Goal: Task Accomplishment & Management: Manage account settings

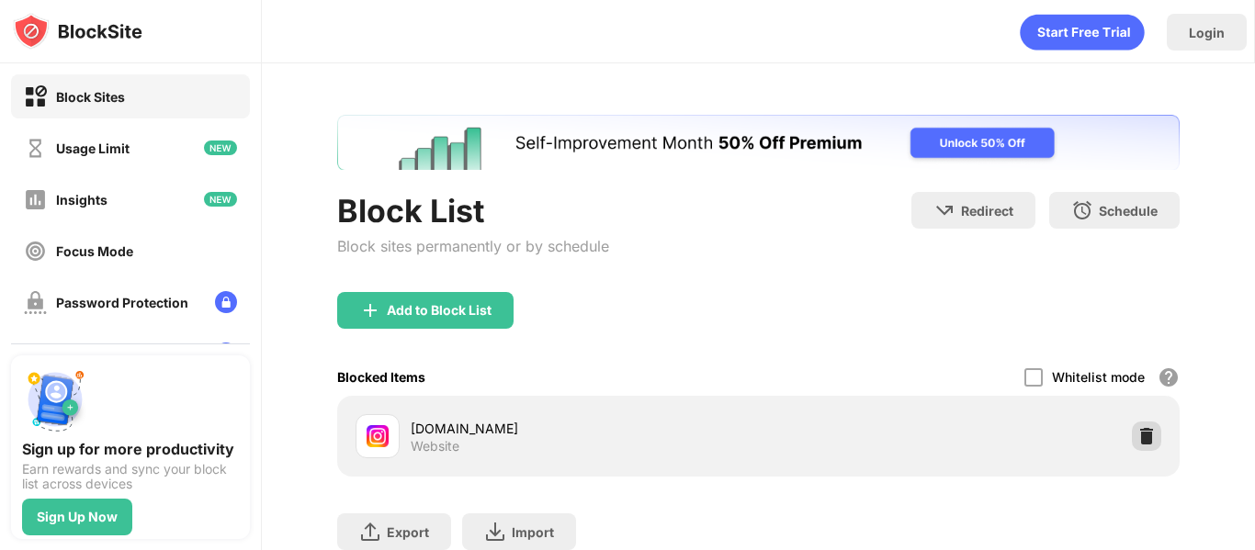
click at [1137, 442] on img at bounding box center [1146, 436] width 18 height 18
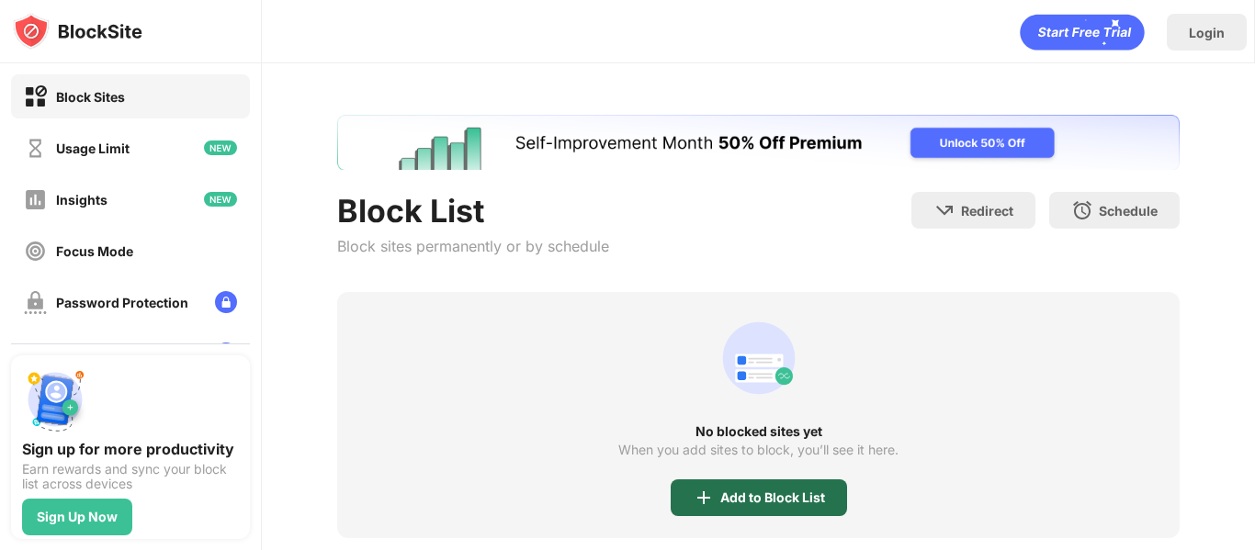
click at [775, 513] on div "Add to Block List" at bounding box center [759, 498] width 176 height 37
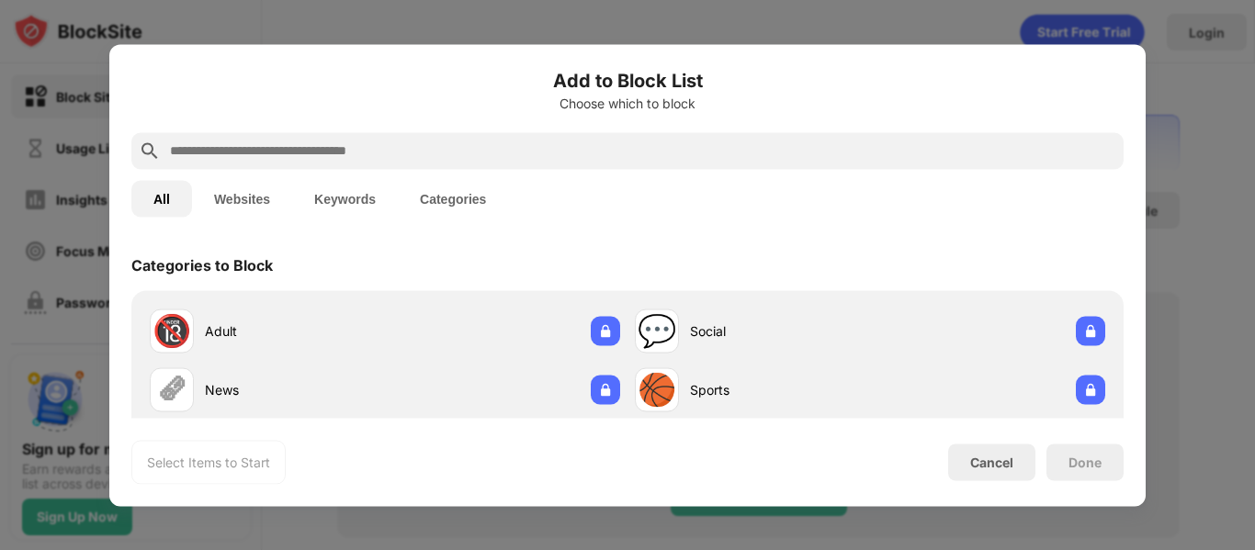
click at [535, 153] on input "text" at bounding box center [642, 151] width 948 height 22
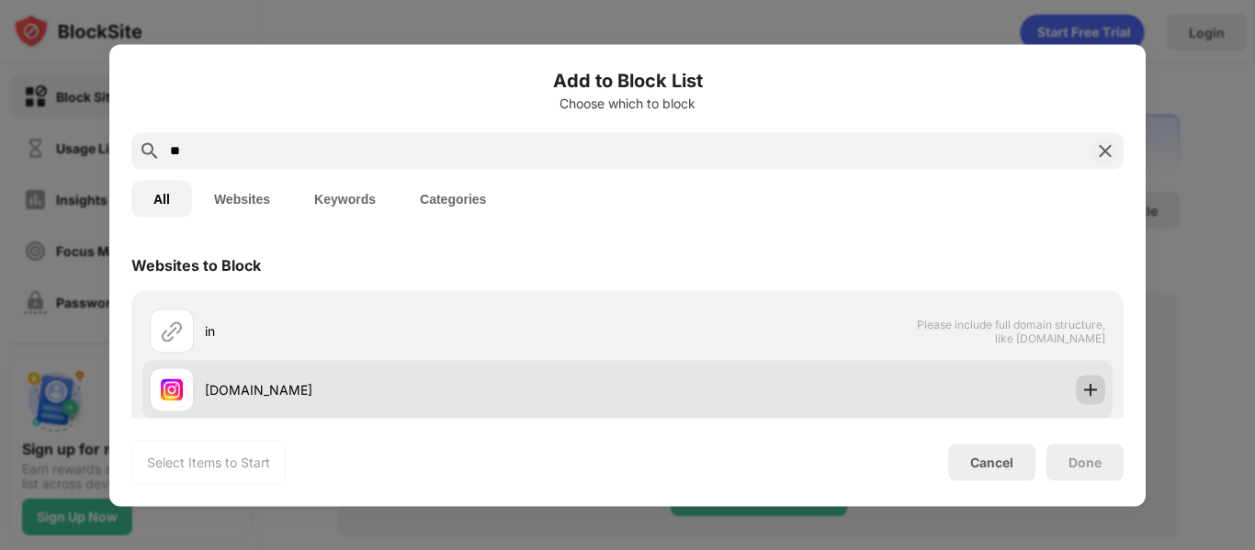
type input "**"
click at [1081, 390] on img at bounding box center [1090, 389] width 18 height 18
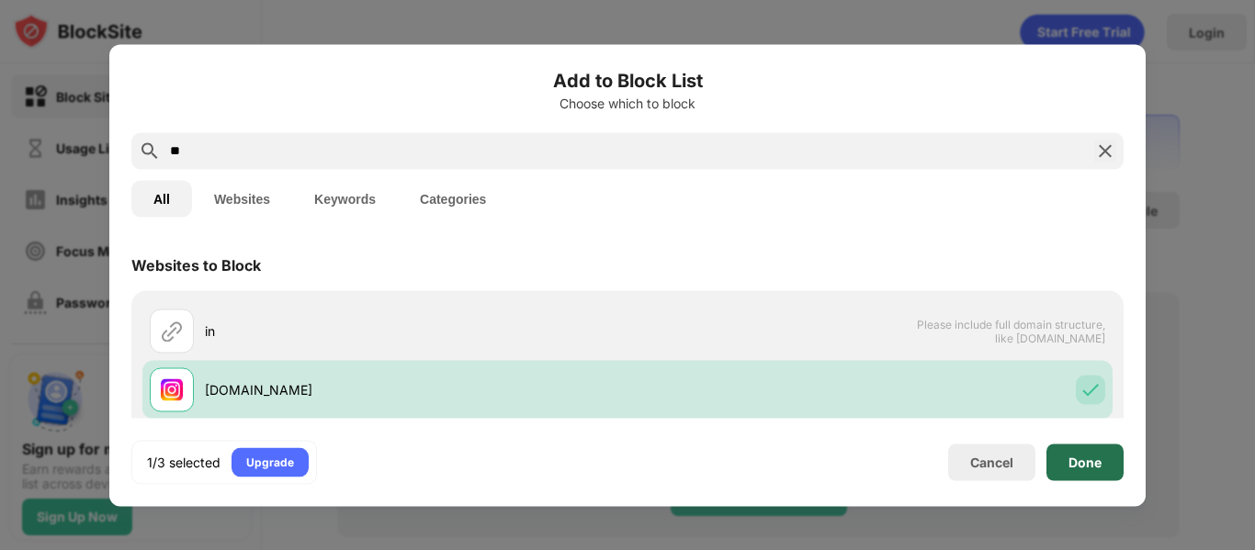
click at [1088, 464] on div "Done" at bounding box center [1084, 462] width 33 height 15
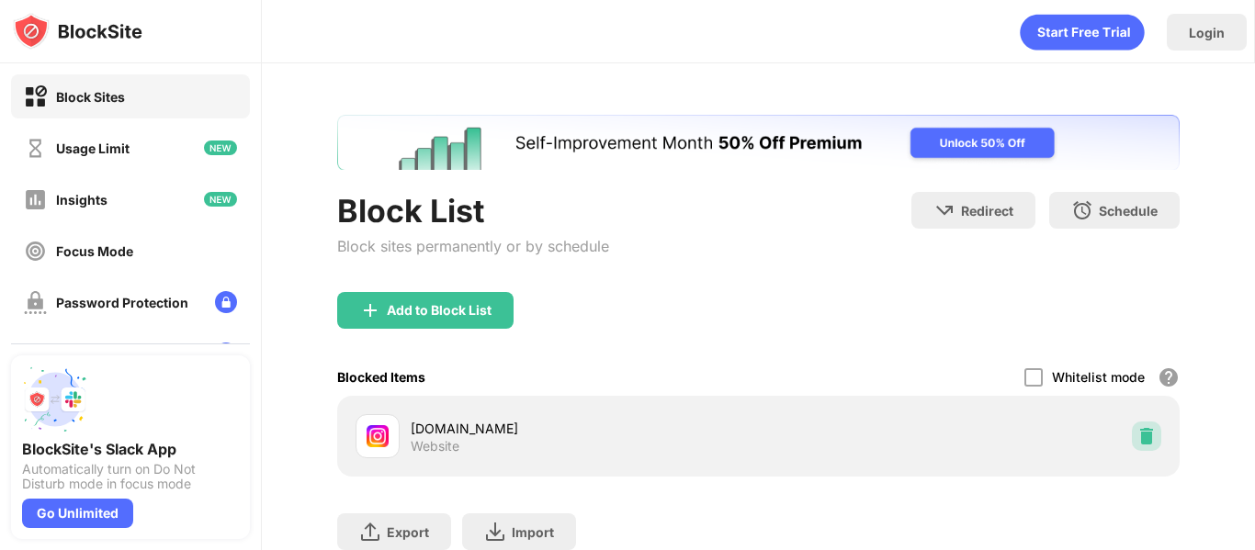
click at [1137, 441] on img at bounding box center [1146, 436] width 18 height 18
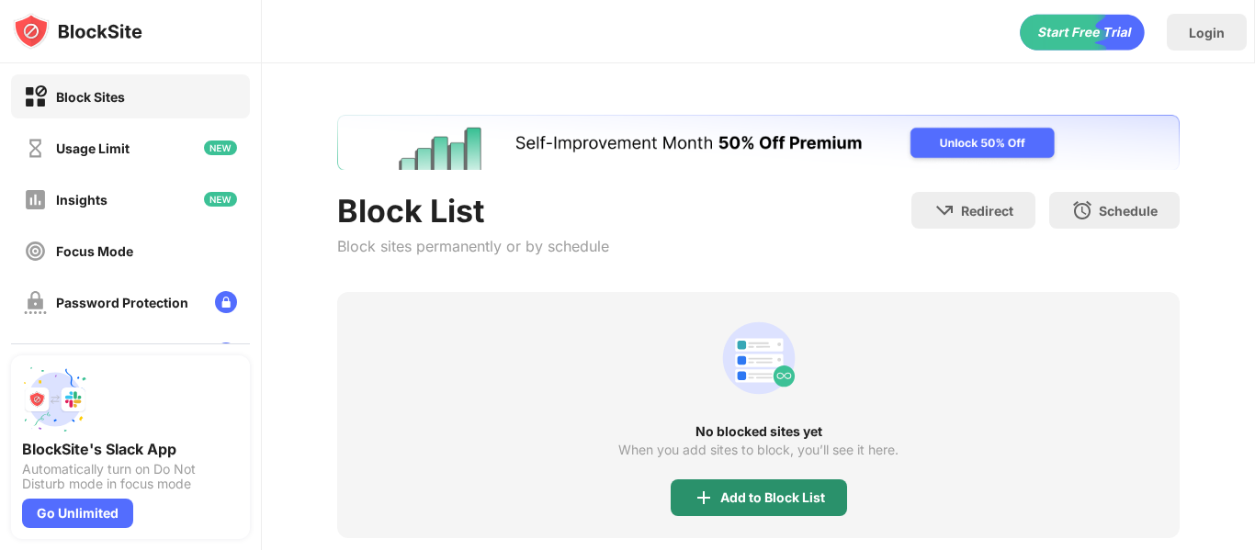
click at [797, 492] on div "Add to Block List" at bounding box center [772, 498] width 105 height 15
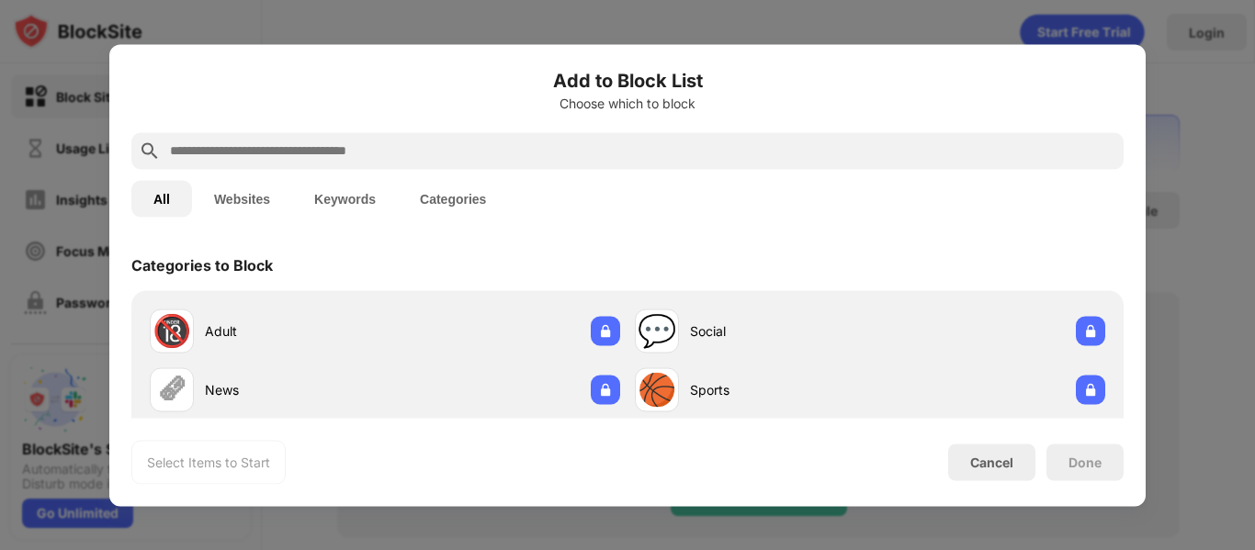
click at [593, 144] on input "text" at bounding box center [642, 151] width 948 height 22
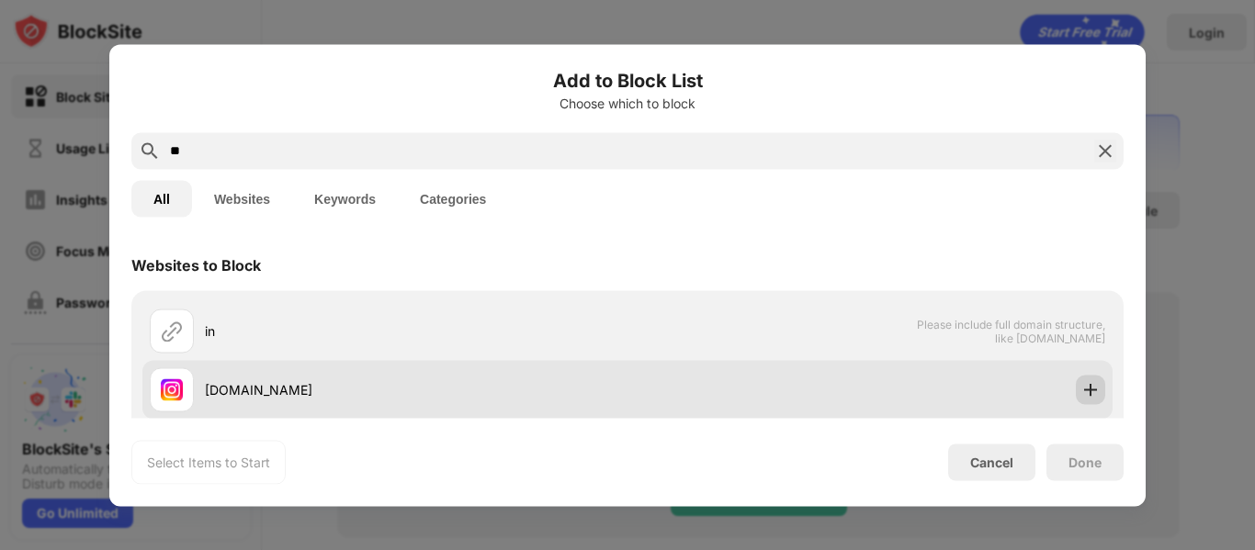
type input "**"
click at [1081, 396] on img at bounding box center [1090, 389] width 18 height 18
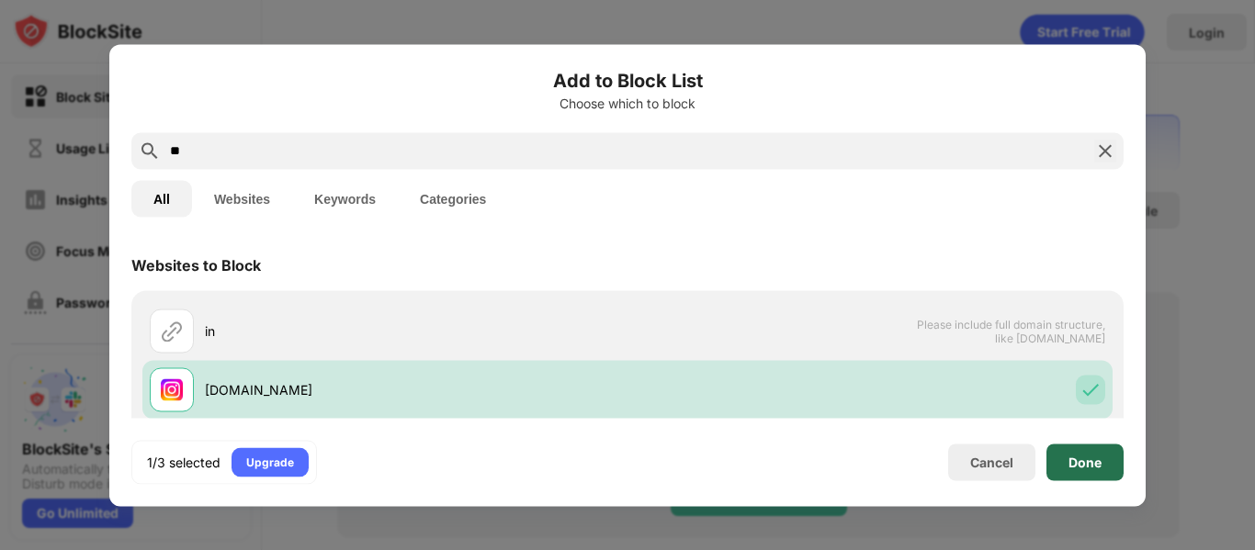
click at [1090, 460] on div "Done" at bounding box center [1084, 462] width 33 height 15
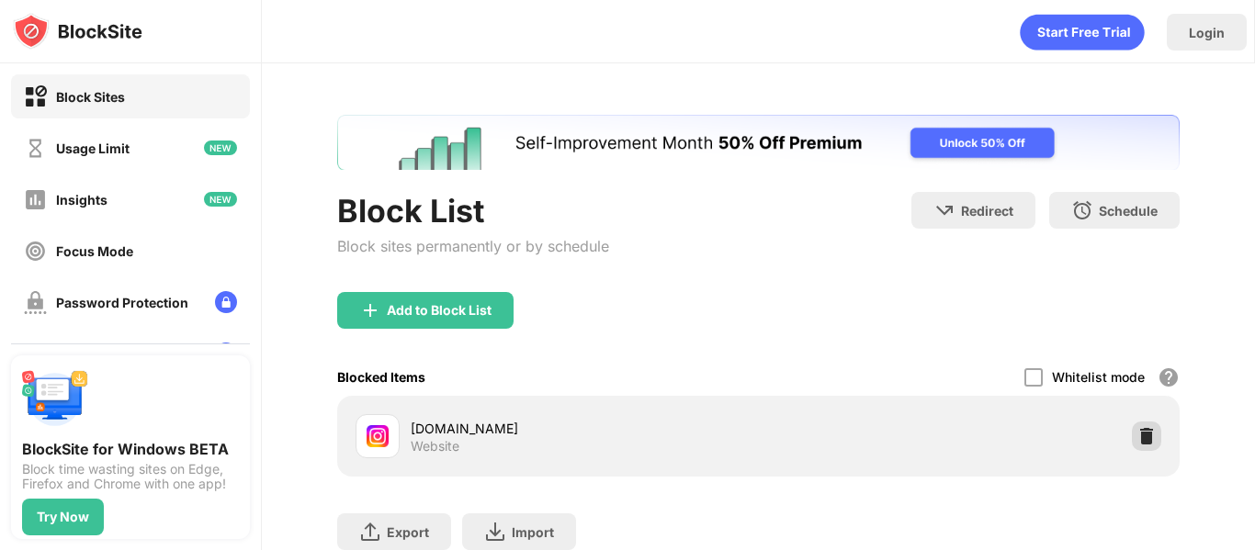
click at [1137, 435] on img at bounding box center [1146, 436] width 18 height 18
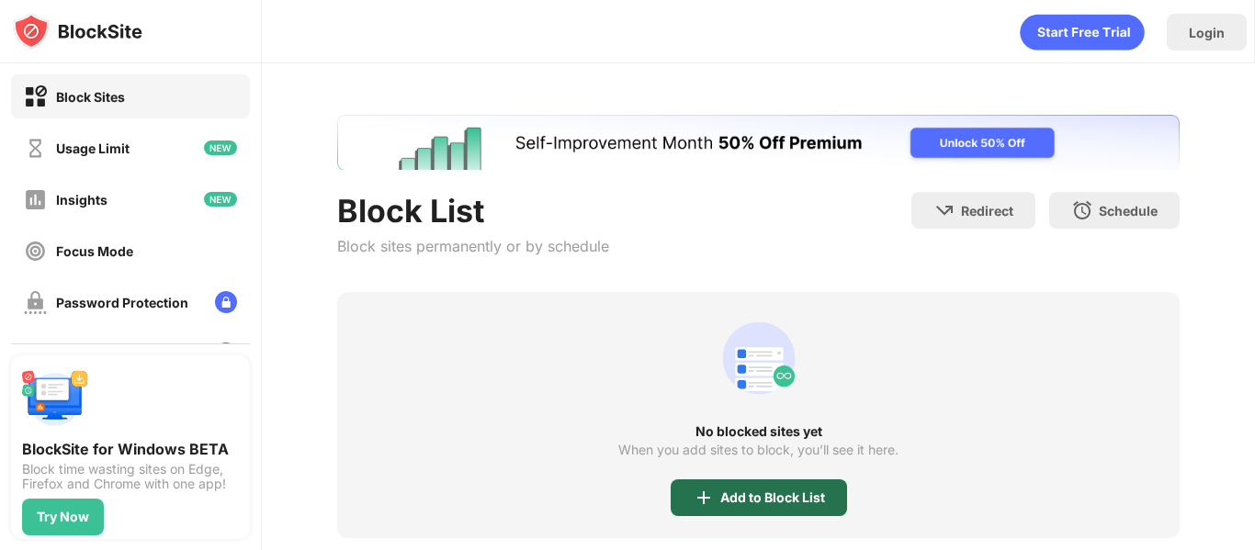
click at [792, 493] on div "Add to Block List" at bounding box center [772, 498] width 105 height 15
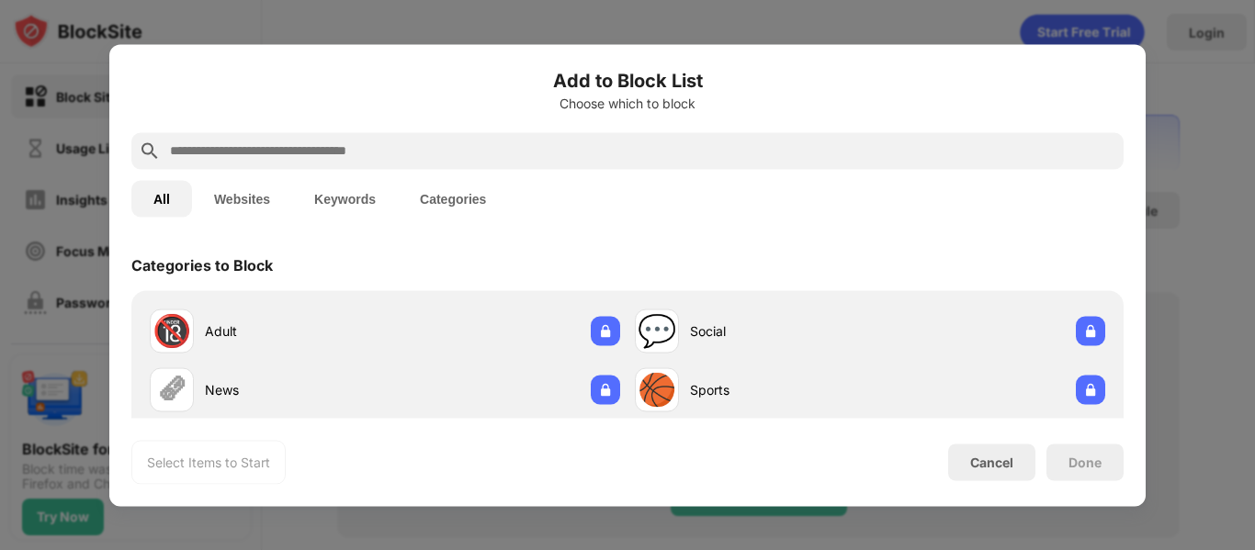
click at [487, 152] on input "text" at bounding box center [642, 151] width 948 height 22
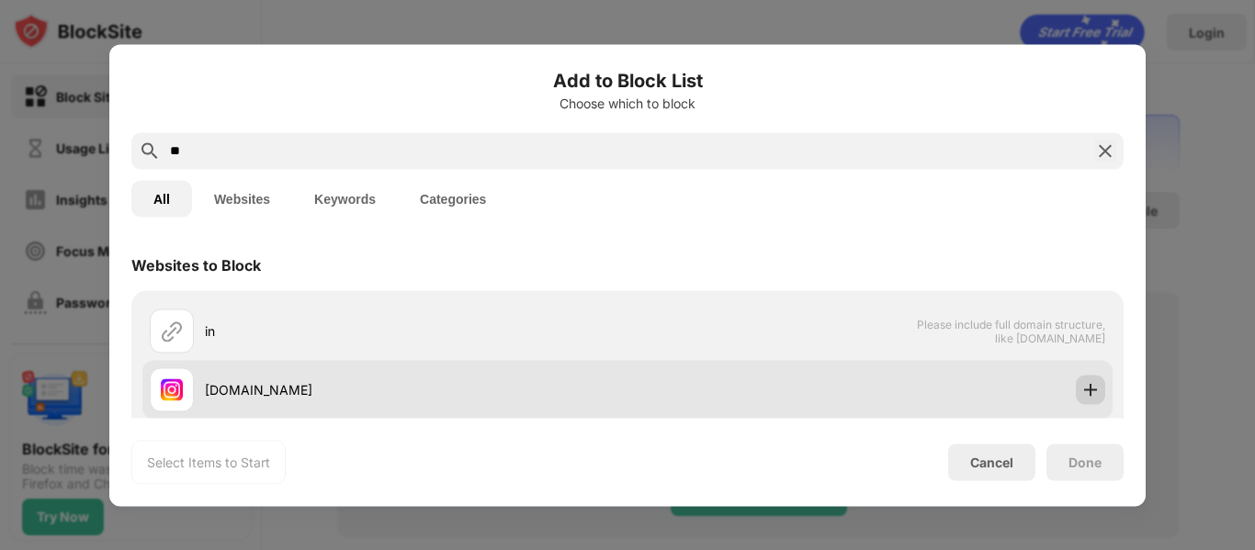
type input "**"
click at [1076, 399] on div at bounding box center [1090, 389] width 29 height 29
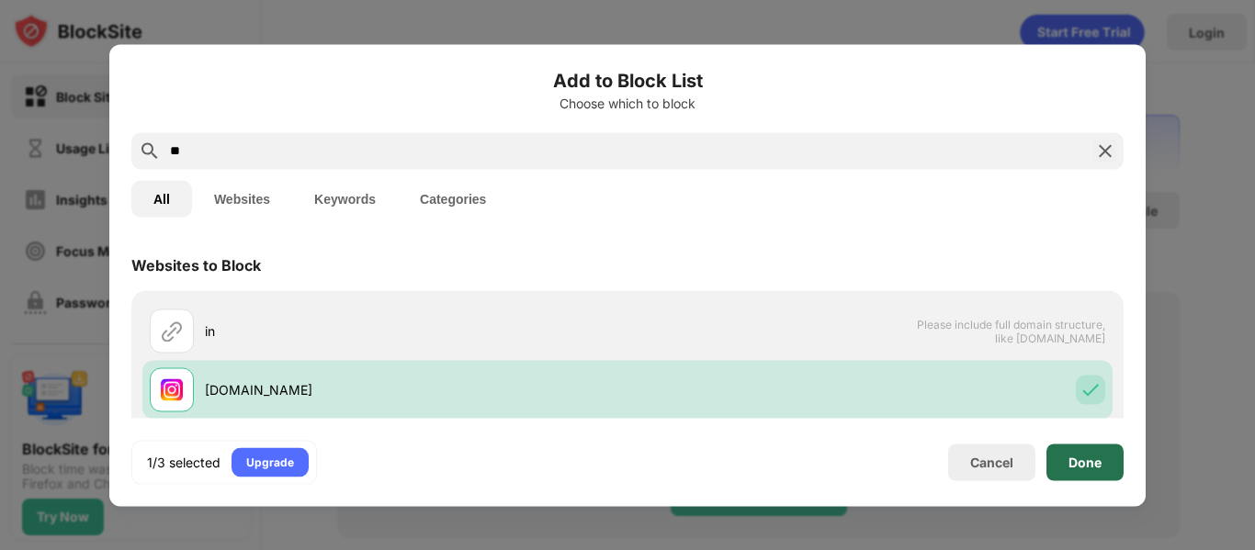
click at [1101, 461] on div "Done" at bounding box center [1084, 462] width 33 height 15
